Goal: Information Seeking & Learning: Learn about a topic

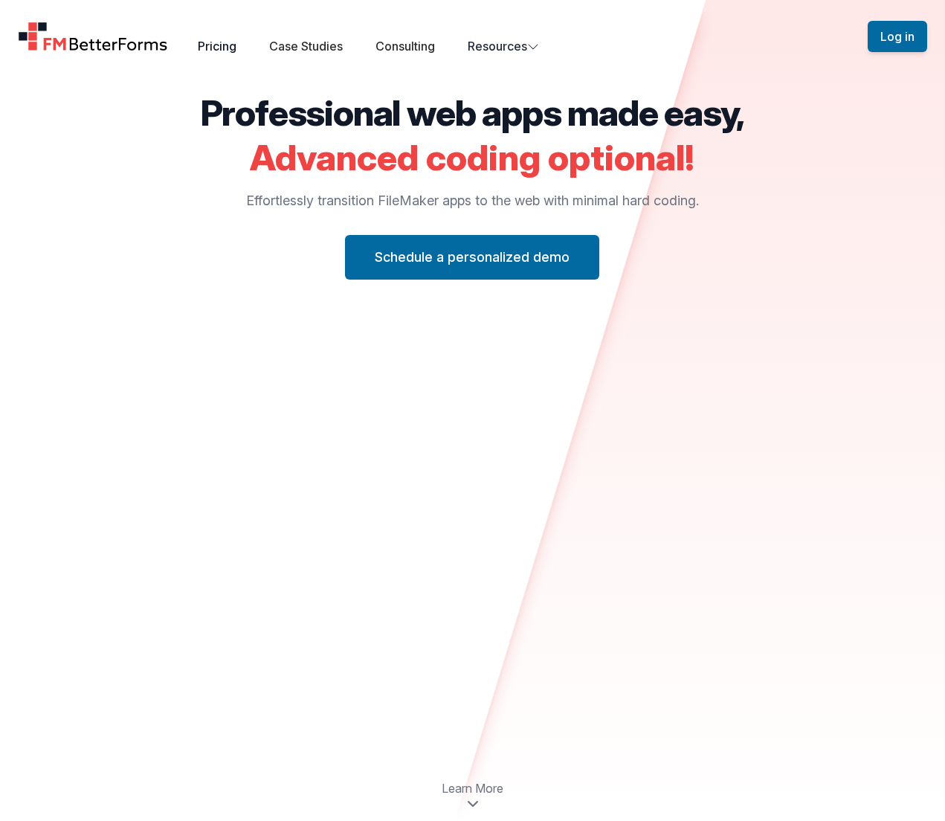
click at [228, 49] on link "Pricing" at bounding box center [217, 46] width 39 height 15
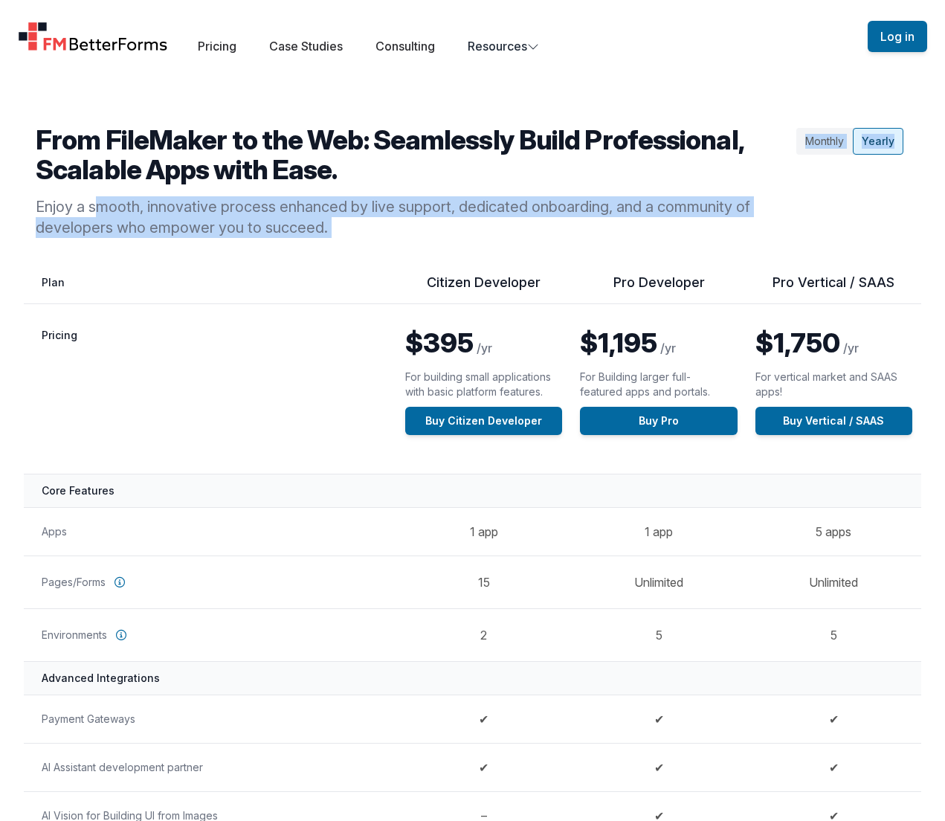
drag, startPoint x: 339, startPoint y: 240, endPoint x: 13, endPoint y: 205, distance: 327.7
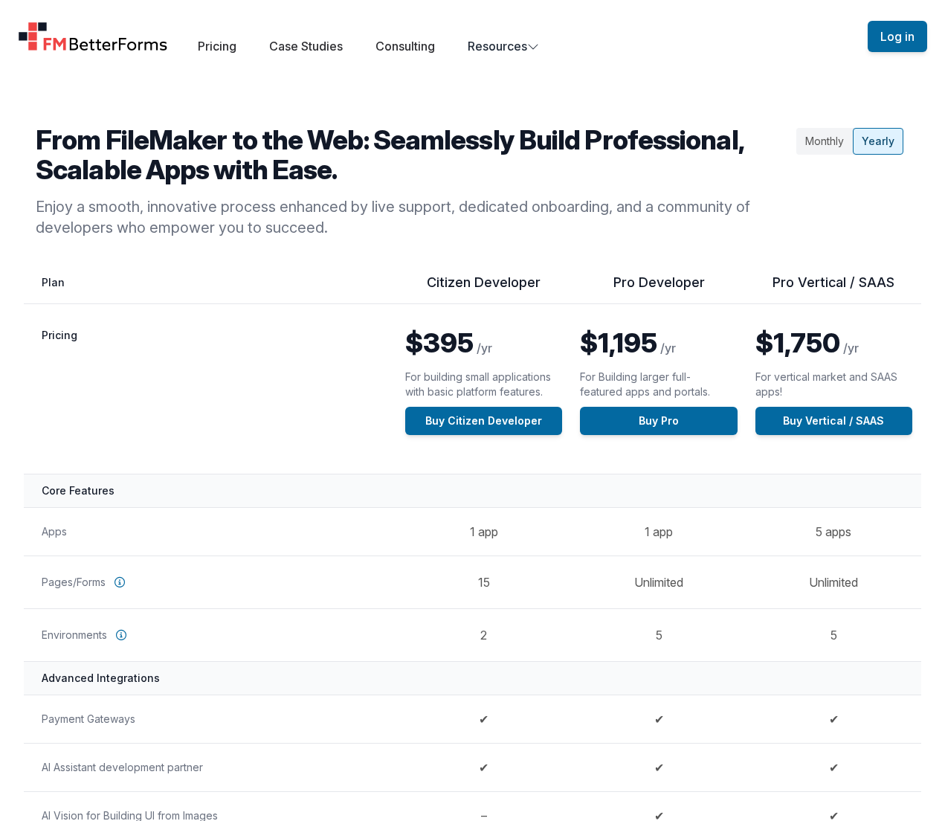
click at [387, 228] on p "Enjoy a smooth, innovative process enhanced by live support, dedicated onboardi…" at bounding box center [413, 217] width 755 height 42
drag, startPoint x: 360, startPoint y: 231, endPoint x: 0, endPoint y: 201, distance: 361.3
click at [0, 201] on div "From FileMaker to the Web: Seamlessly Build Professional, Scalable Apps with Ea…" at bounding box center [472, 181] width 945 height 113
click at [492, 228] on p "Enjoy a smooth, innovative process enhanced by live support, dedicated onboardi…" at bounding box center [413, 217] width 755 height 42
drag, startPoint x: 356, startPoint y: 231, endPoint x: 28, endPoint y: 207, distance: 328.9
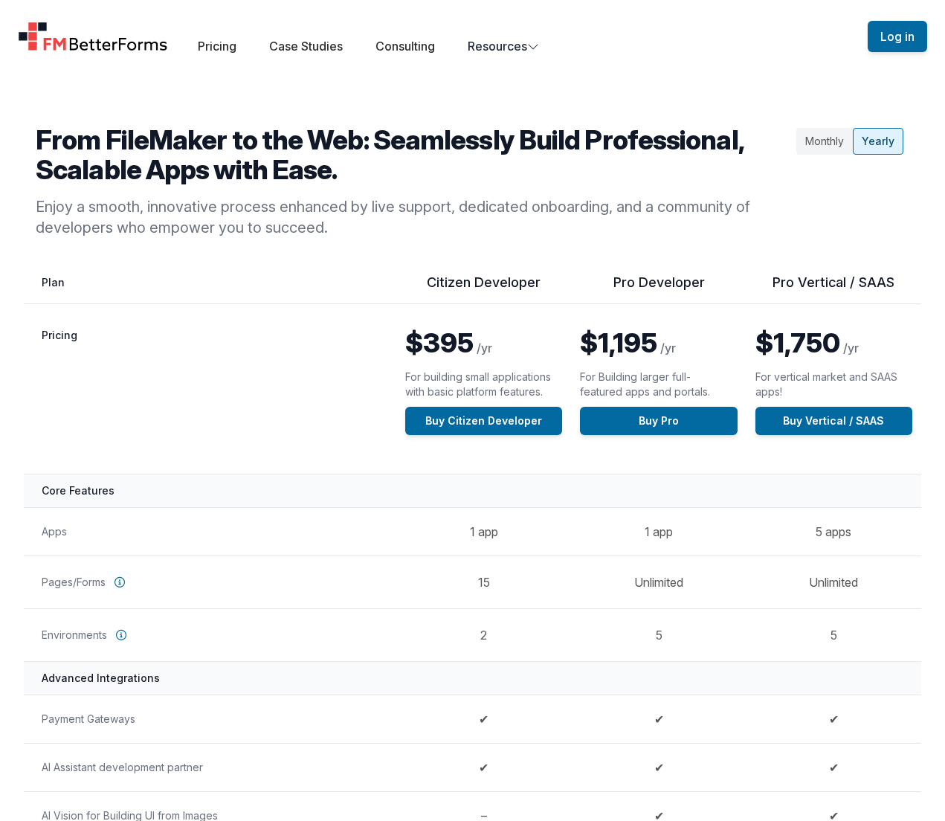
click at [28, 207] on div "From FileMaker to the Web: Seamlessly Build Professional, Scalable Apps with Ea…" at bounding box center [472, 181] width 945 height 113
